Goal: Transaction & Acquisition: Purchase product/service

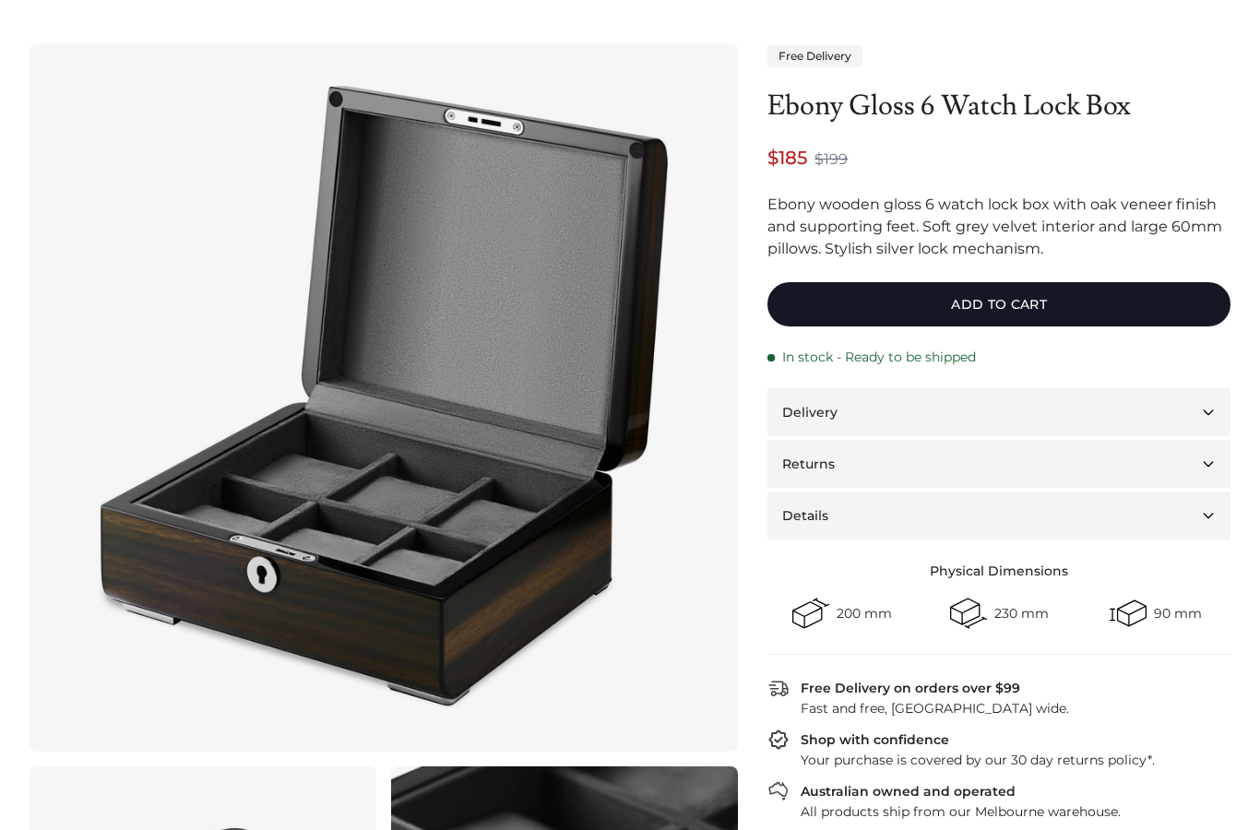
scroll to position [120, 0]
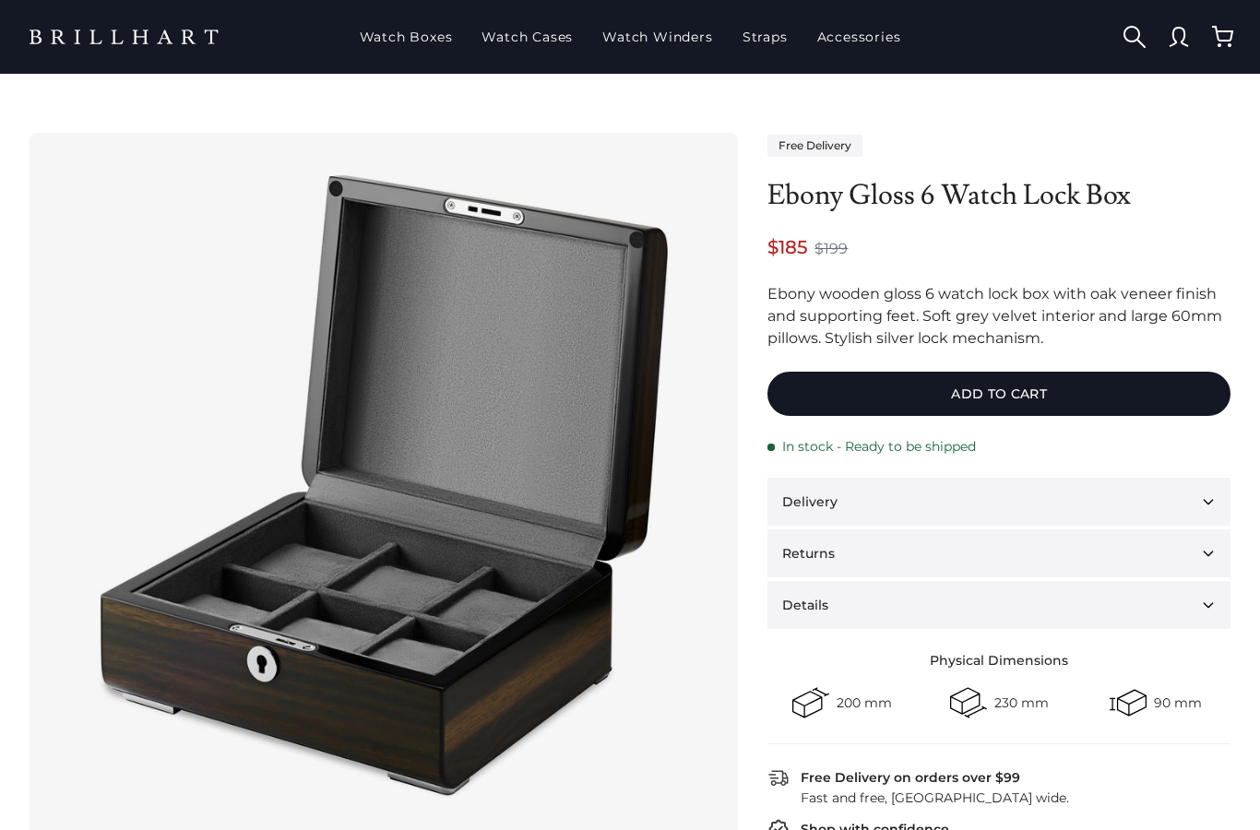
click at [1008, 407] on button "Add to cart" at bounding box center [999, 394] width 463 height 44
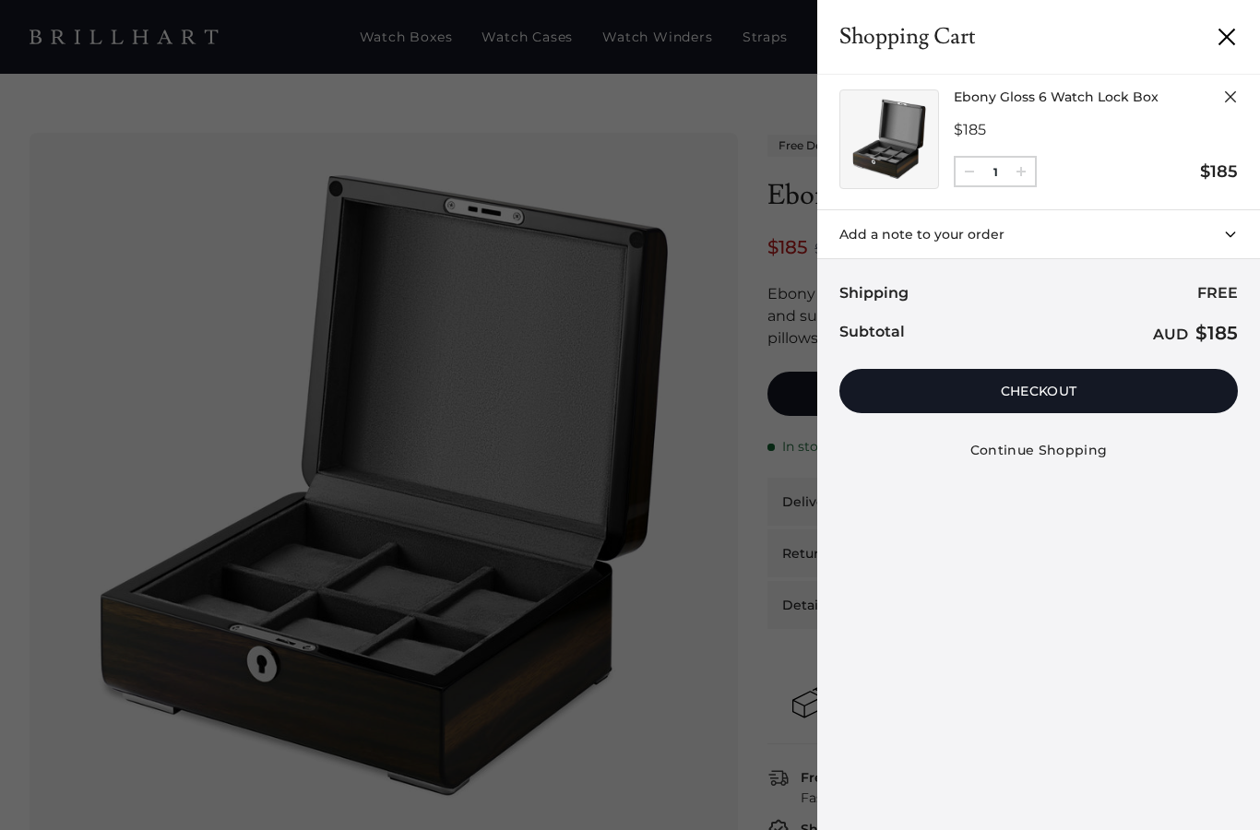
click at [1056, 390] on button "Checkout" at bounding box center [1039, 391] width 399 height 44
